Goal: Task Accomplishment & Management: Use online tool/utility

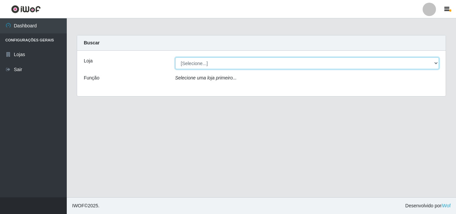
drag, startPoint x: 251, startPoint y: 64, endPoint x: 251, endPoint y: 60, distance: 3.7
click at [251, 64] on select "[Selecione...] BomQueSó Agreste - Loja 3" at bounding box center [307, 63] width 264 height 12
select select "215"
click at [175, 57] on select "[Selecione...] BomQueSó Agreste - Loja 3" at bounding box center [307, 63] width 264 height 12
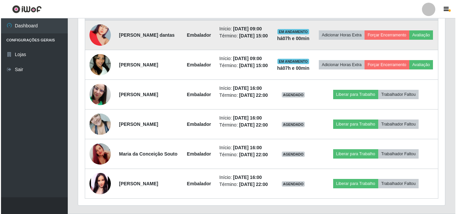
scroll to position [234, 0]
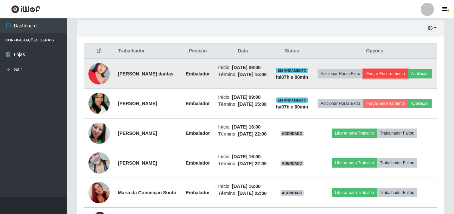
click at [396, 69] on button "Forçar Encerramento" at bounding box center [385, 73] width 45 height 9
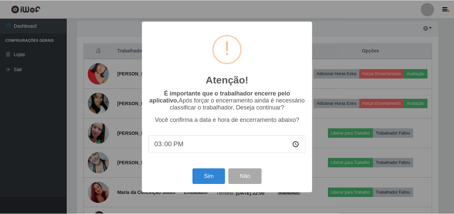
scroll to position [138, 363]
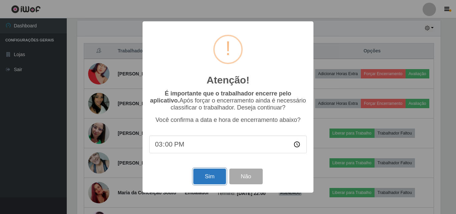
click at [211, 178] on button "Sim" at bounding box center [209, 176] width 32 height 16
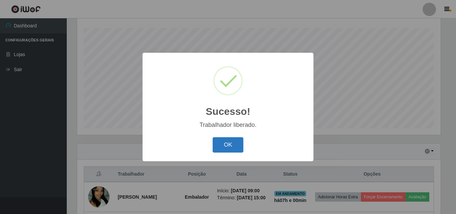
click at [232, 145] on button "OK" at bounding box center [227, 145] width 31 height 16
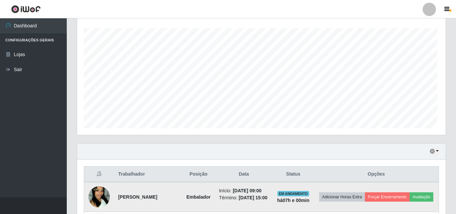
scroll to position [138, 367]
click at [396, 192] on button "Forçar Encerramento" at bounding box center [385, 196] width 45 height 9
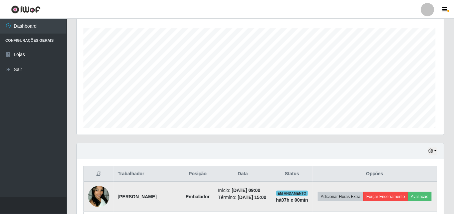
scroll to position [138, 363]
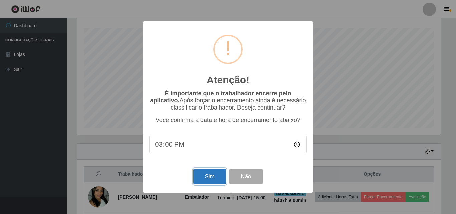
click at [219, 176] on button "Sim" at bounding box center [209, 176] width 32 height 16
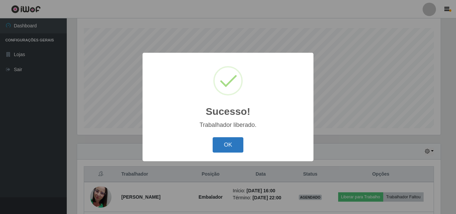
click at [237, 150] on button "OK" at bounding box center [227, 145] width 31 height 16
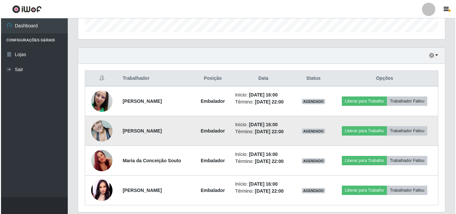
scroll to position [229, 0]
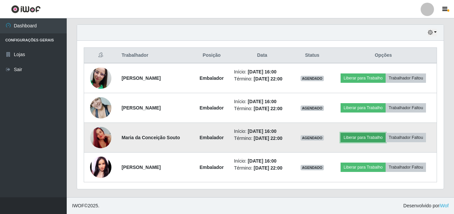
click at [354, 135] on button "Liberar para Trabalho" at bounding box center [363, 137] width 45 height 9
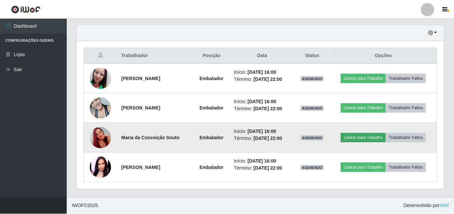
scroll to position [138, 363]
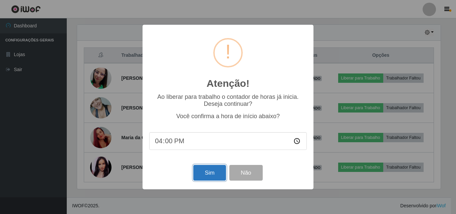
click at [213, 176] on button "Sim" at bounding box center [209, 173] width 32 height 16
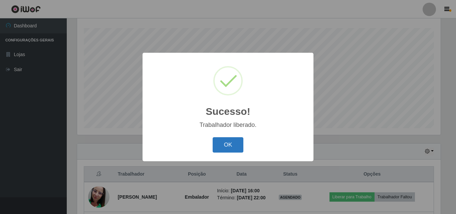
click at [226, 148] on button "OK" at bounding box center [227, 145] width 31 height 16
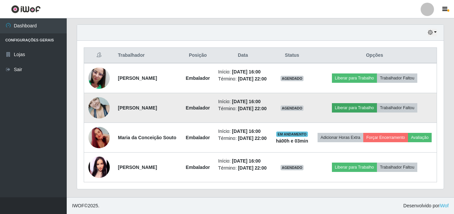
scroll to position [244, 0]
click at [342, 103] on button "Liberar para Trabalho" at bounding box center [354, 107] width 45 height 9
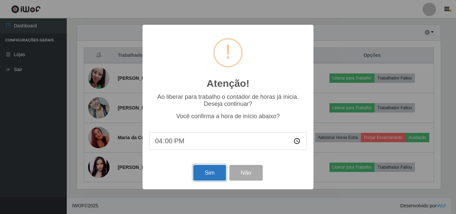
click at [214, 175] on button "Sim" at bounding box center [209, 173] width 32 height 16
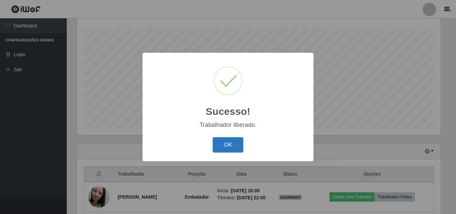
click at [234, 140] on button "OK" at bounding box center [227, 145] width 31 height 16
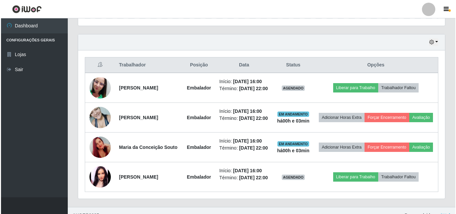
scroll to position [249, 0]
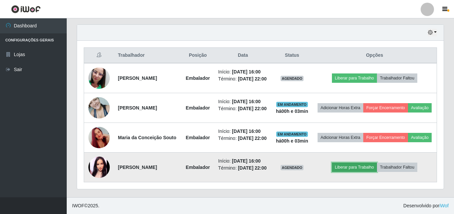
click at [353, 168] on button "Liberar para Trabalho" at bounding box center [354, 166] width 45 height 9
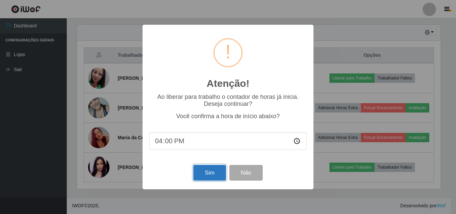
click at [211, 175] on button "Sim" at bounding box center [209, 173] width 32 height 16
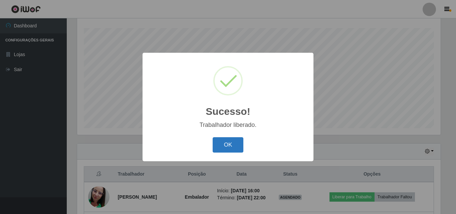
click at [226, 146] on button "OK" at bounding box center [227, 145] width 31 height 16
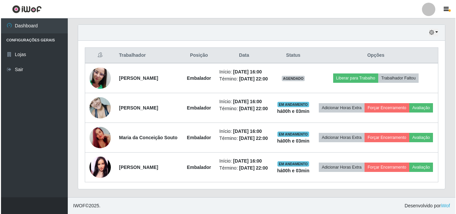
scroll to position [244, 0]
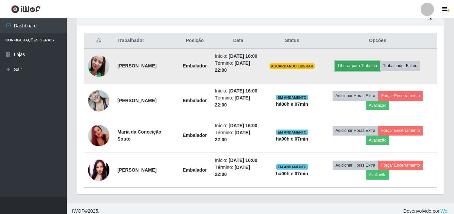
click at [364, 68] on button "Liberar para Trabalho" at bounding box center [357, 65] width 45 height 9
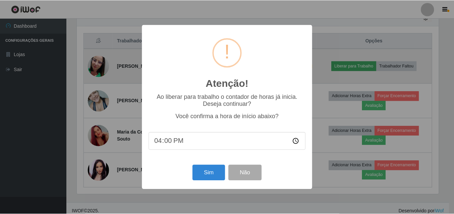
scroll to position [138, 363]
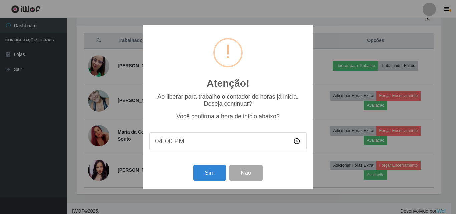
type input "16:07"
click at [215, 170] on button "Sim" at bounding box center [209, 173] width 32 height 16
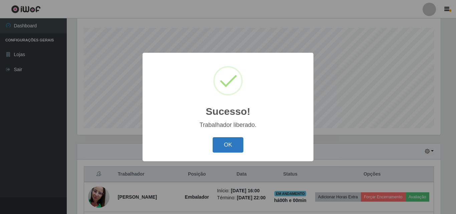
click at [233, 145] on button "OK" at bounding box center [227, 145] width 31 height 16
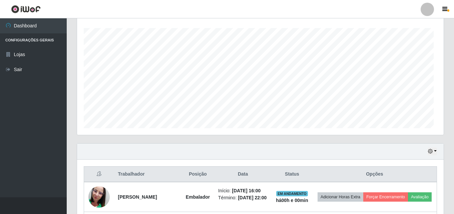
scroll to position [138, 367]
